Goal: Task Accomplishment & Management: Manage account settings

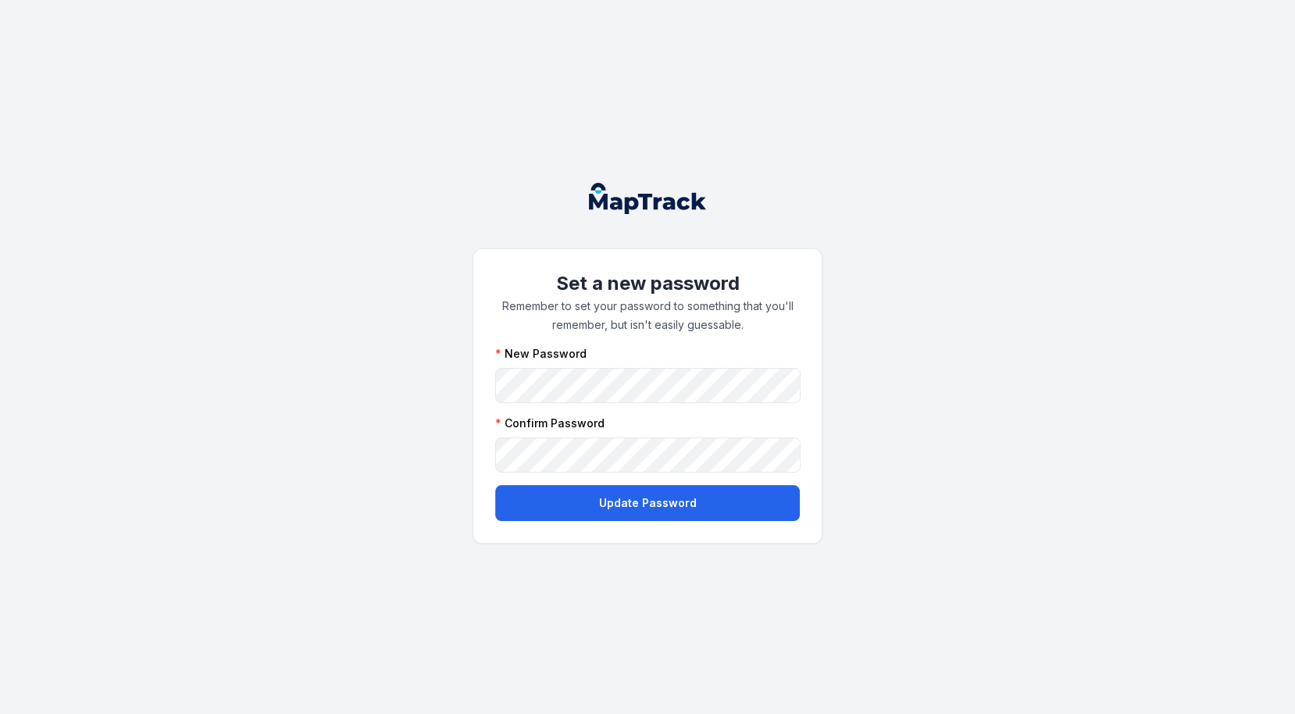
click at [437, 432] on div "Set a new password Remember to set your password to something that you'll remem…" at bounding box center [647, 357] width 1295 height 714
click at [552, 505] on button "Update Password" at bounding box center [647, 503] width 305 height 36
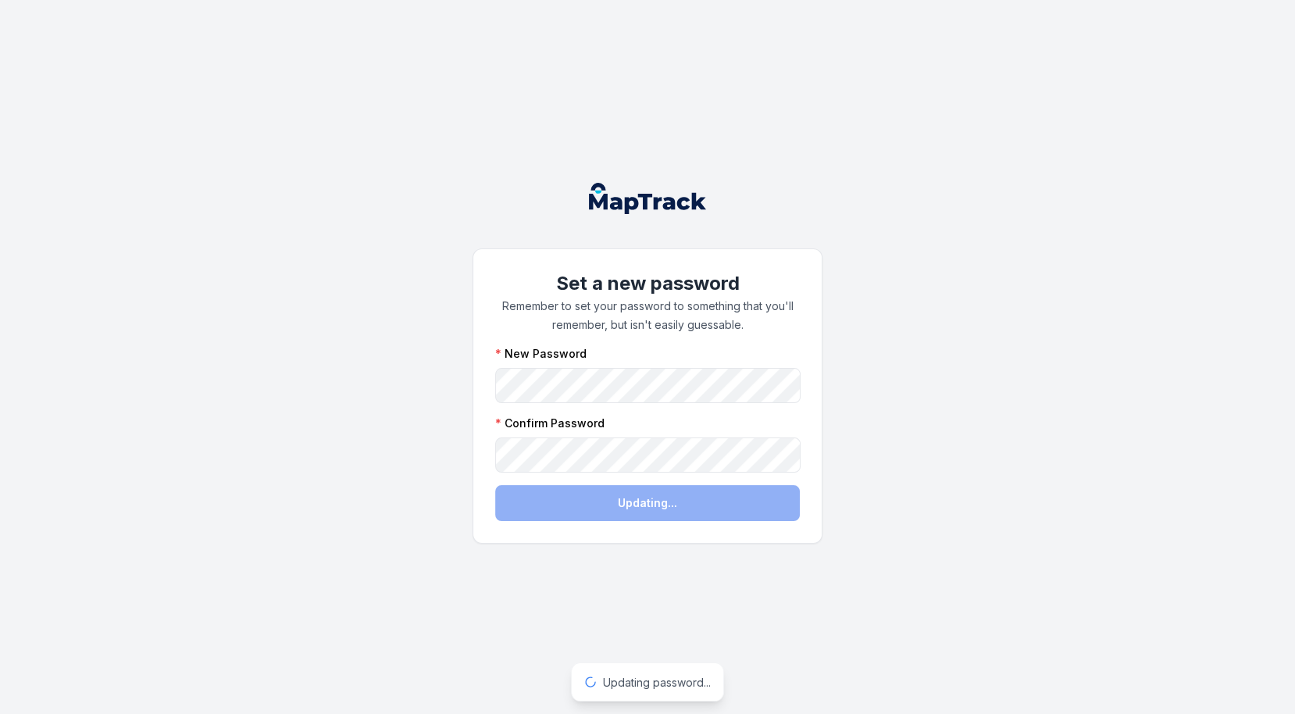
click at [843, 291] on div "Set a new password Remember to set your password to something that you'll remem…" at bounding box center [647, 357] width 1295 height 714
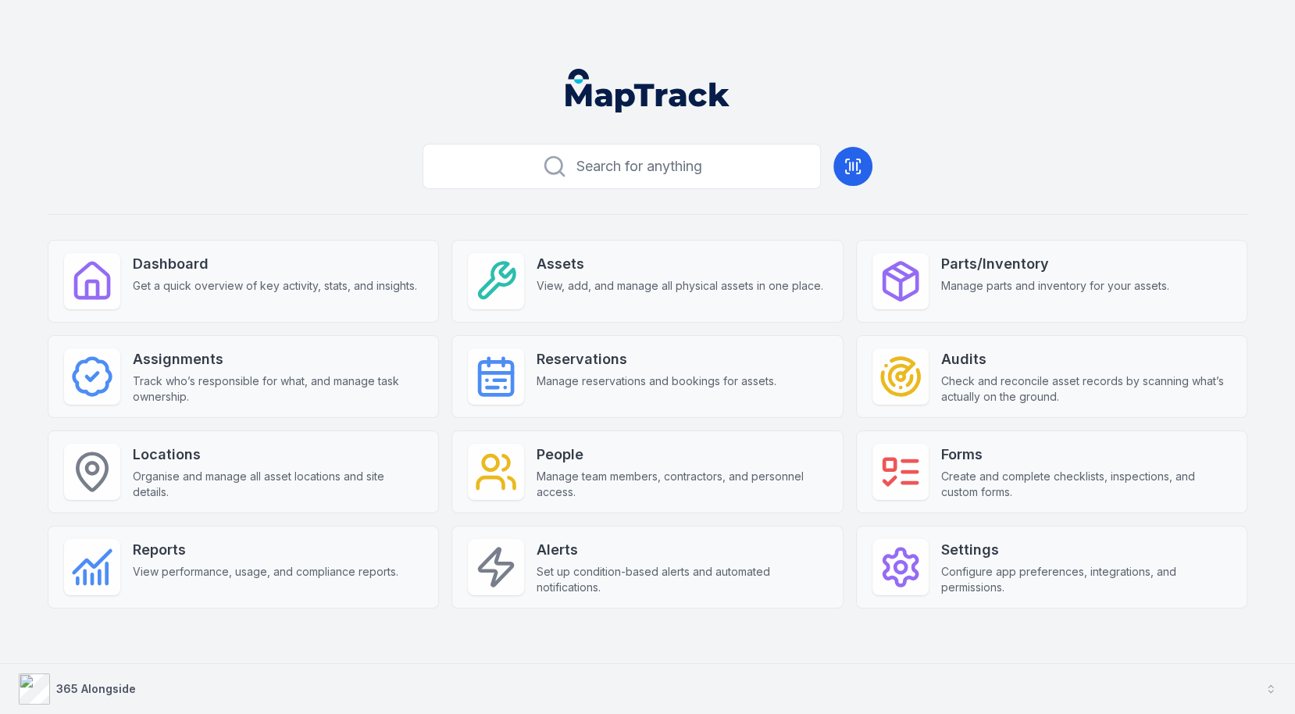
click at [831, 672] on button "365 Alongside" at bounding box center [647, 689] width 1295 height 50
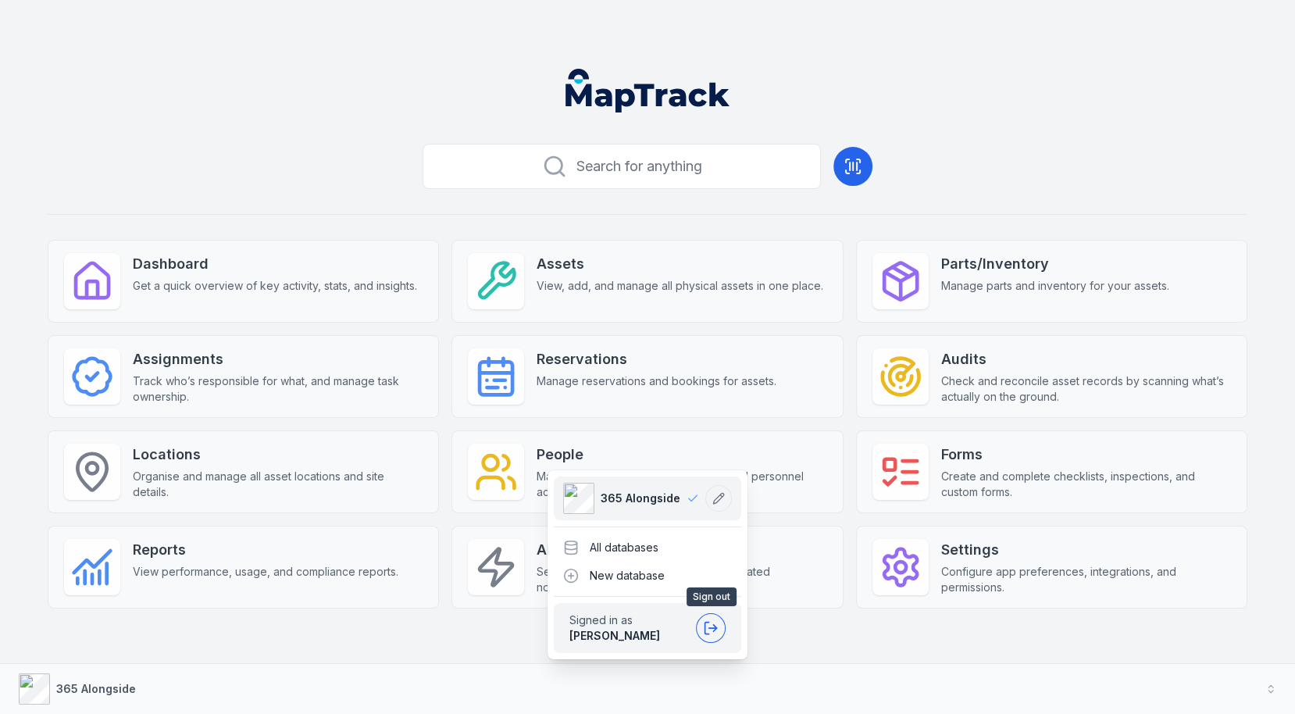
click at [705, 626] on icon at bounding box center [707, 628] width 4 height 12
